Goal: Information Seeking & Learning: Check status

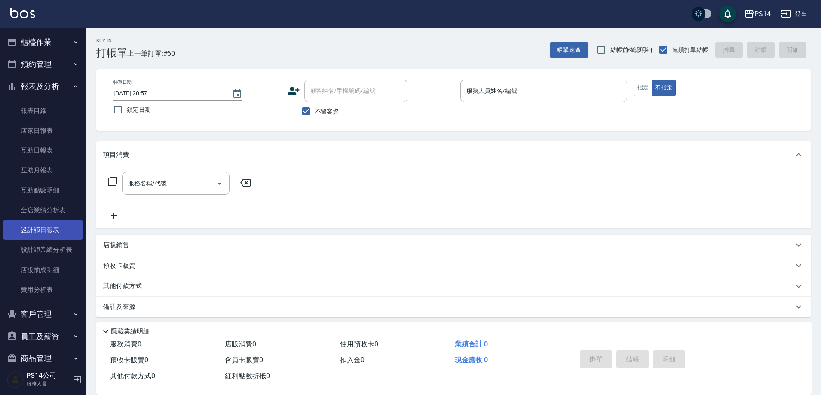
click at [45, 223] on link "設計師日報表" at bounding box center [42, 230] width 79 height 20
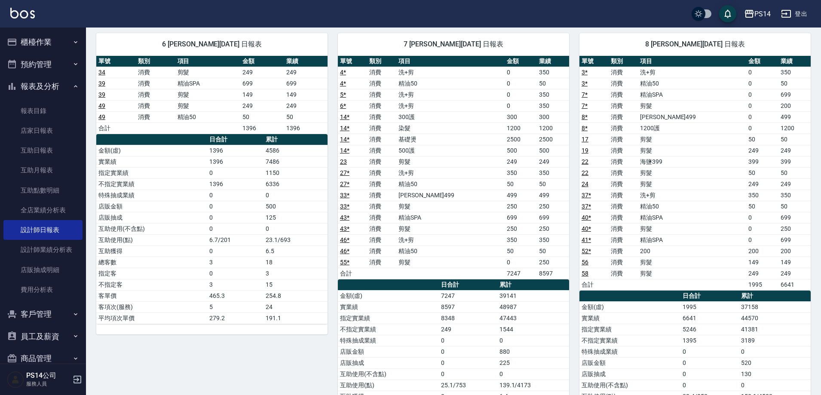
scroll to position [603, 0]
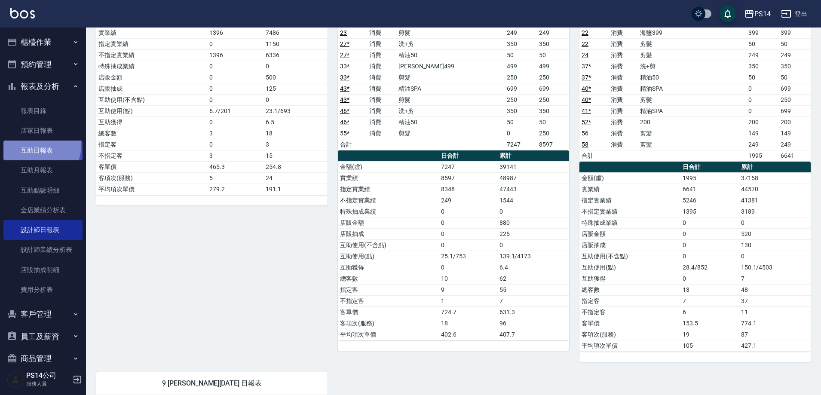
click at [38, 146] on link "互助日報表" at bounding box center [42, 151] width 79 height 20
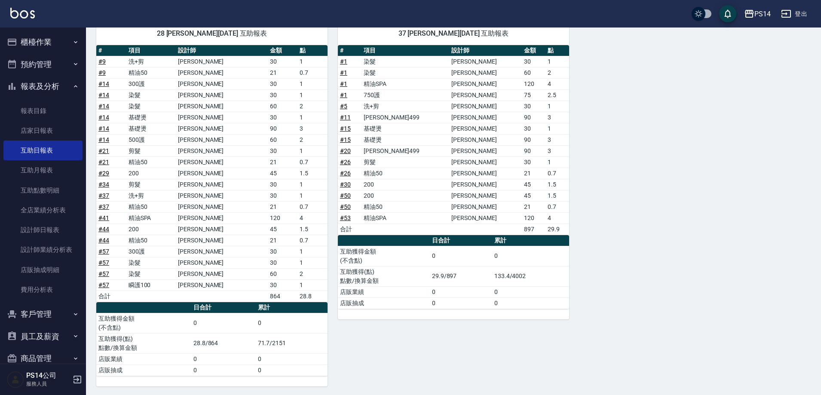
scroll to position [631, 0]
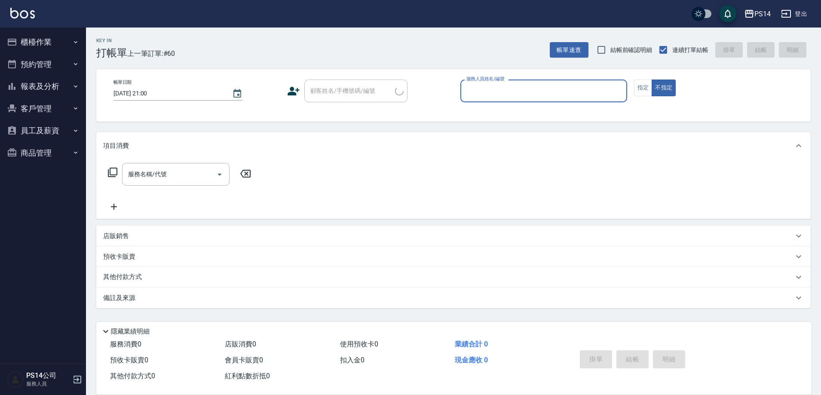
click at [53, 83] on button "報表及分析" at bounding box center [42, 86] width 79 height 22
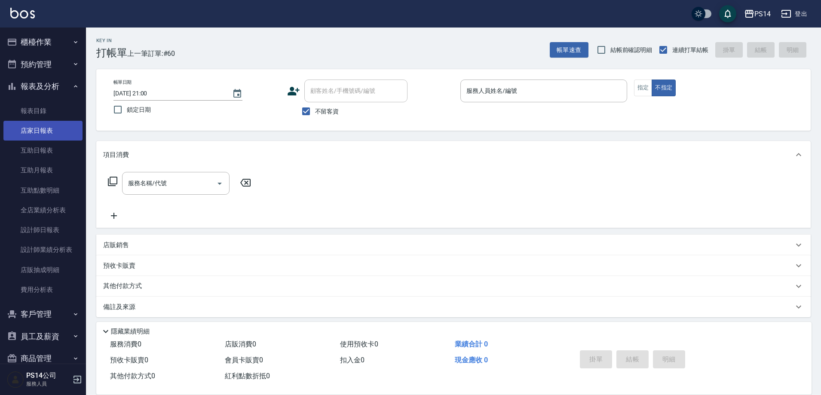
click at [39, 134] on link "店家日報表" at bounding box center [42, 131] width 79 height 20
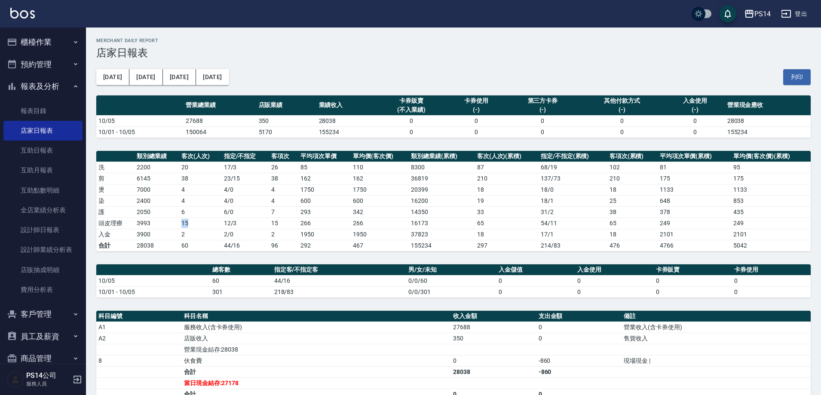
drag, startPoint x: 176, startPoint y: 222, endPoint x: 205, endPoint y: 226, distance: 28.8
click at [205, 226] on tr "頭皮理療 3993 15 12 / 3 15 266 266 16173 65 54 / 11 65 249 249" at bounding box center [453, 222] width 714 height 11
click at [244, 208] on td "6 / 0" at bounding box center [246, 211] width 48 height 11
drag, startPoint x: 137, startPoint y: 239, endPoint x: 183, endPoint y: 238, distance: 46.0
click at [183, 238] on tr "入金 3900 2 2 / 0 2 1950 1950 37823 18 17 / 1 18 2101 2101" at bounding box center [453, 234] width 714 height 11
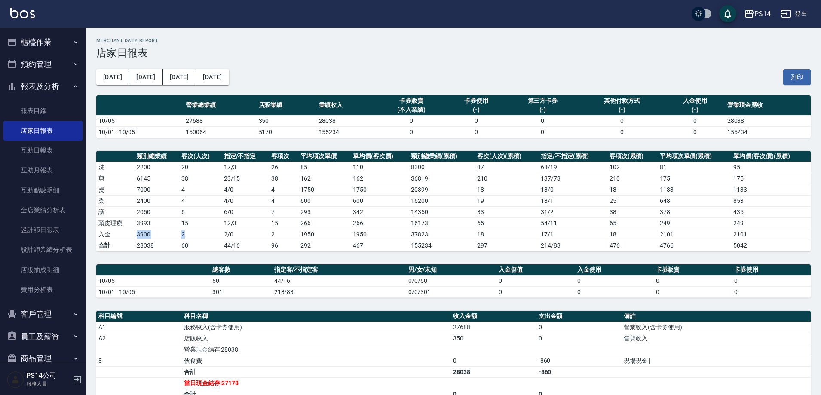
click at [183, 238] on td "2" at bounding box center [200, 234] width 43 height 11
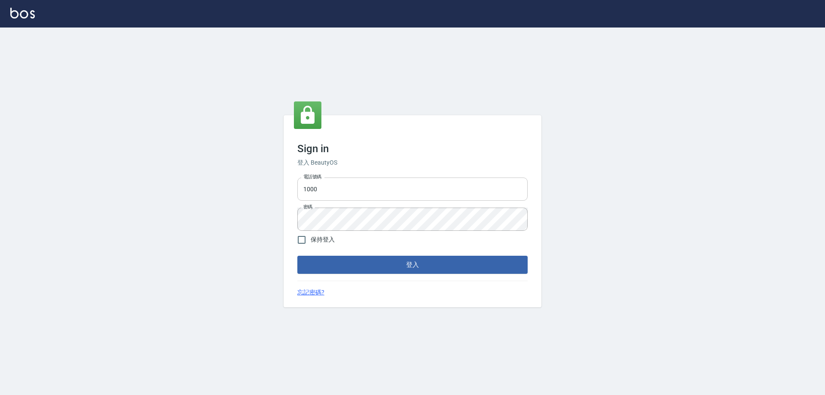
click at [329, 183] on input "1000" at bounding box center [412, 188] width 230 height 23
type input "0426657991"
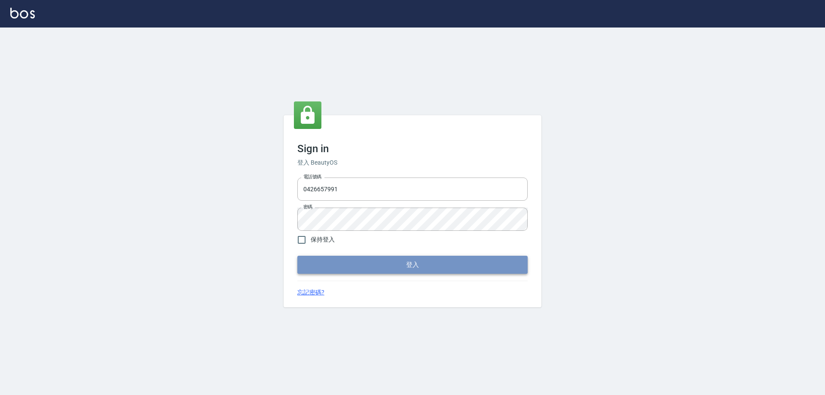
click at [348, 272] on button "登入" at bounding box center [412, 265] width 230 height 18
